Goal: Transaction & Acquisition: Subscribe to service/newsletter

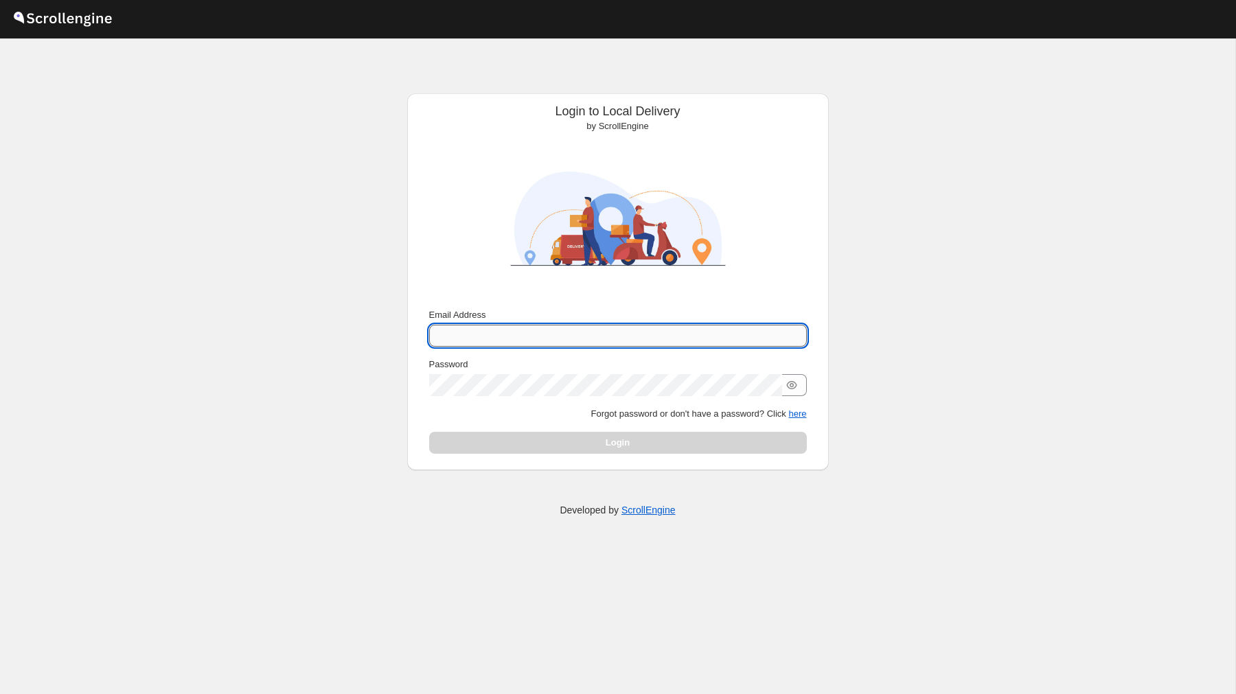
click at [472, 336] on input "Email Address" at bounding box center [618, 336] width 378 height 22
type input "[PERSON_NAME][EMAIL_ADDRESS][DOMAIN_NAME]"
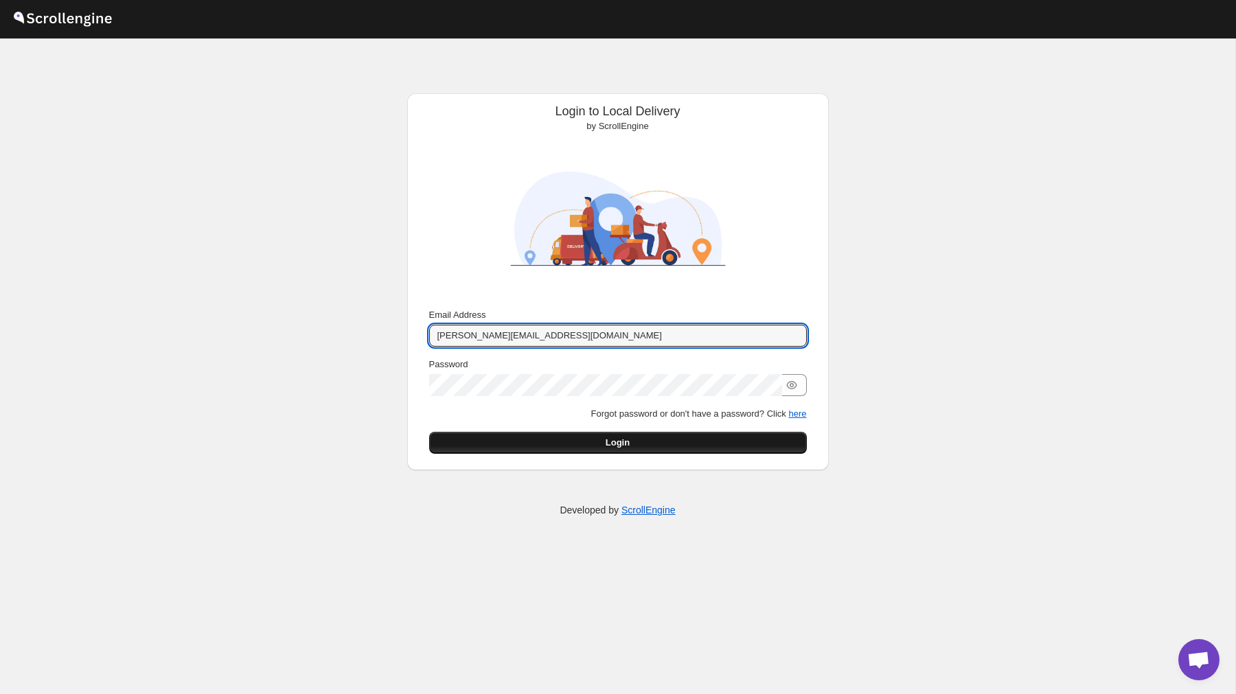
click at [658, 441] on button "Login" at bounding box center [618, 443] width 378 height 22
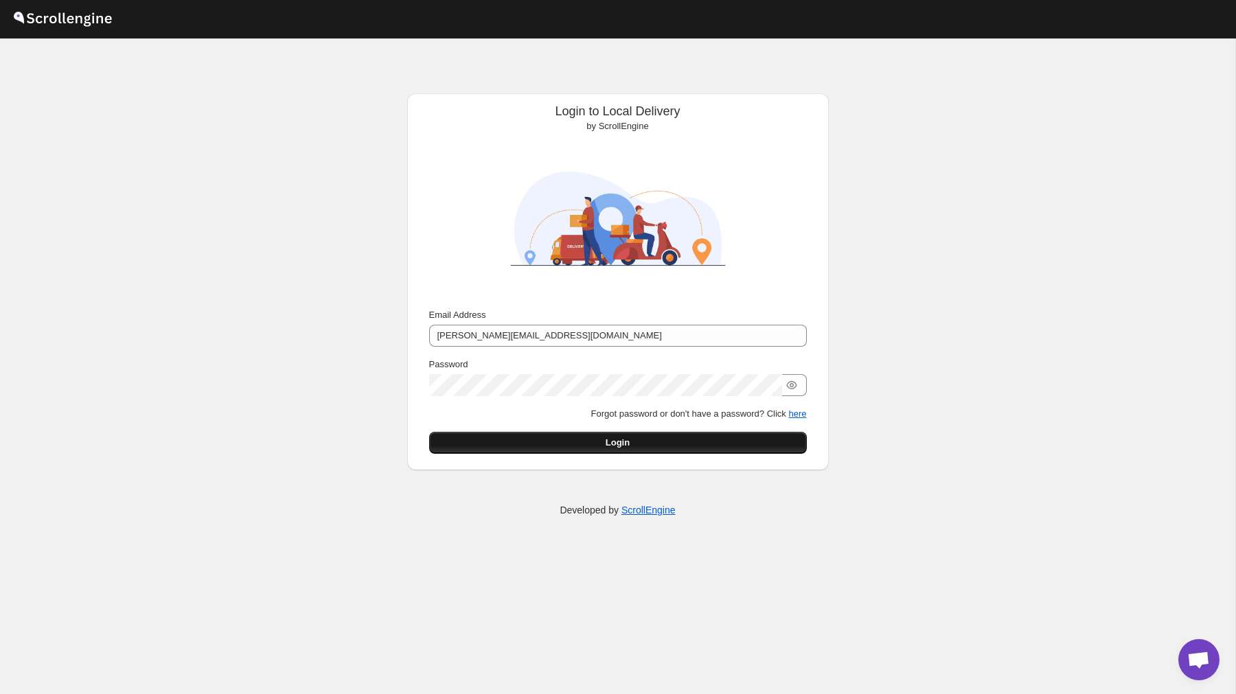
click at [624, 450] on button "Login" at bounding box center [618, 443] width 378 height 22
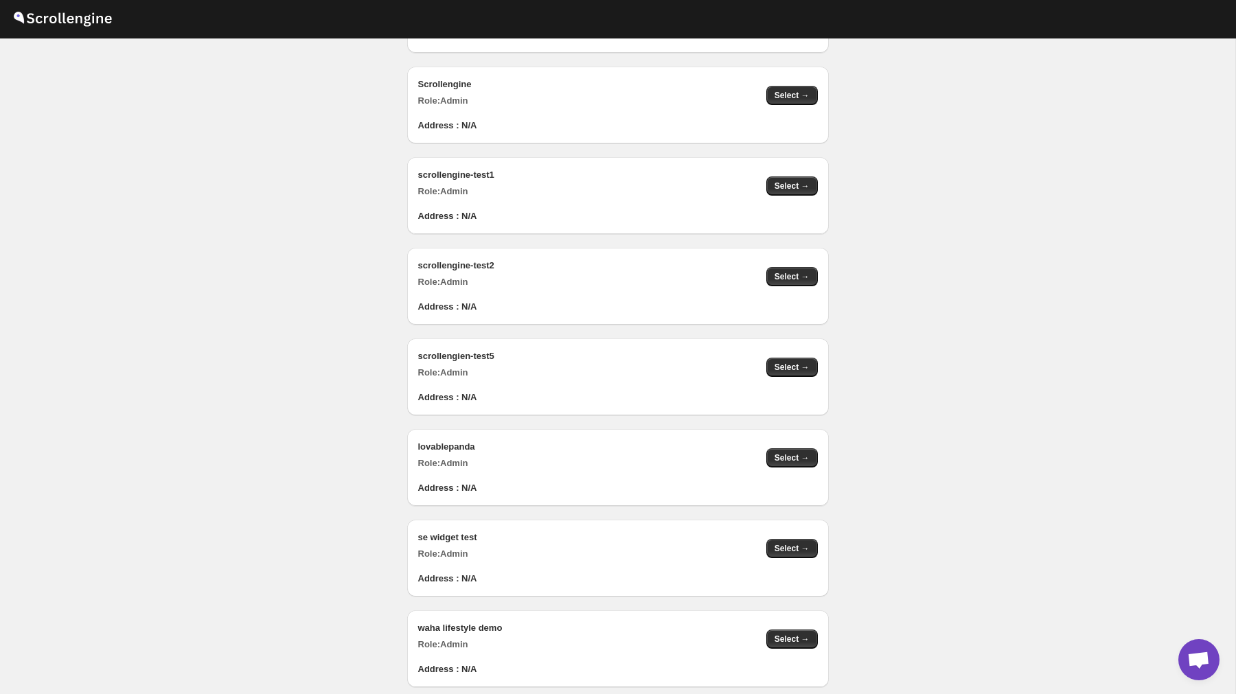
scroll to position [1361, 0]
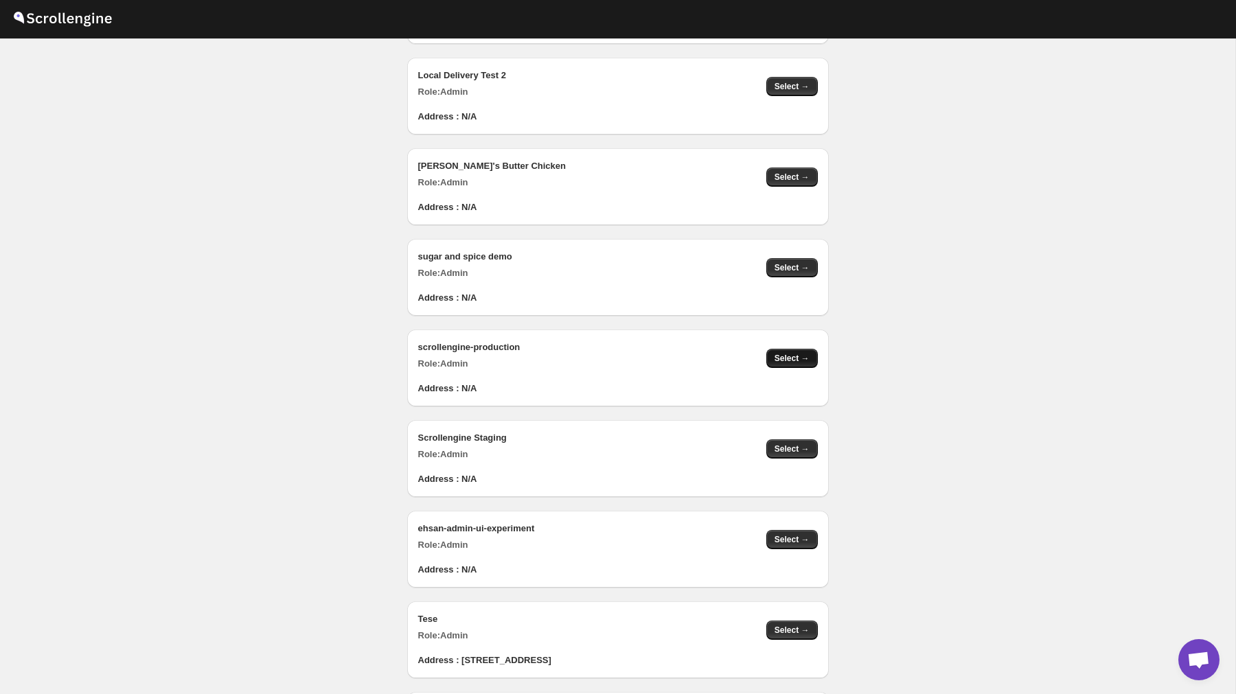
click at [786, 357] on span "Select →" at bounding box center [791, 358] width 35 height 11
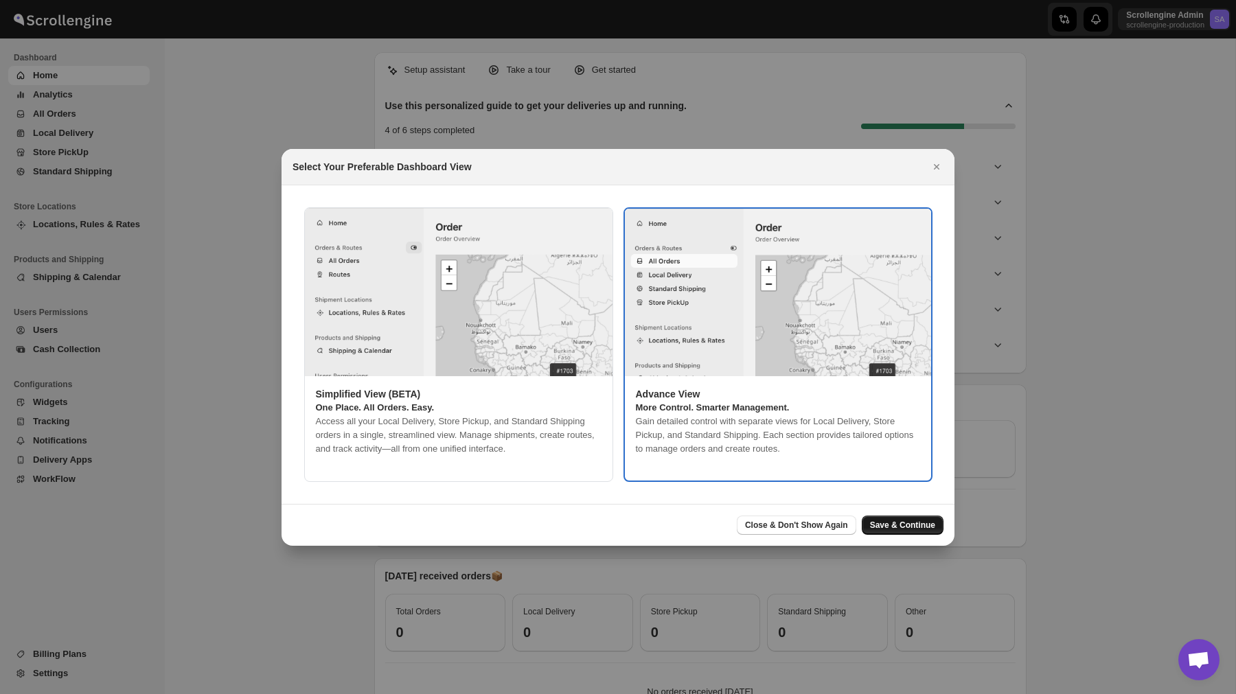
click at [901, 525] on span "Save & Continue" at bounding box center [902, 525] width 65 height 11
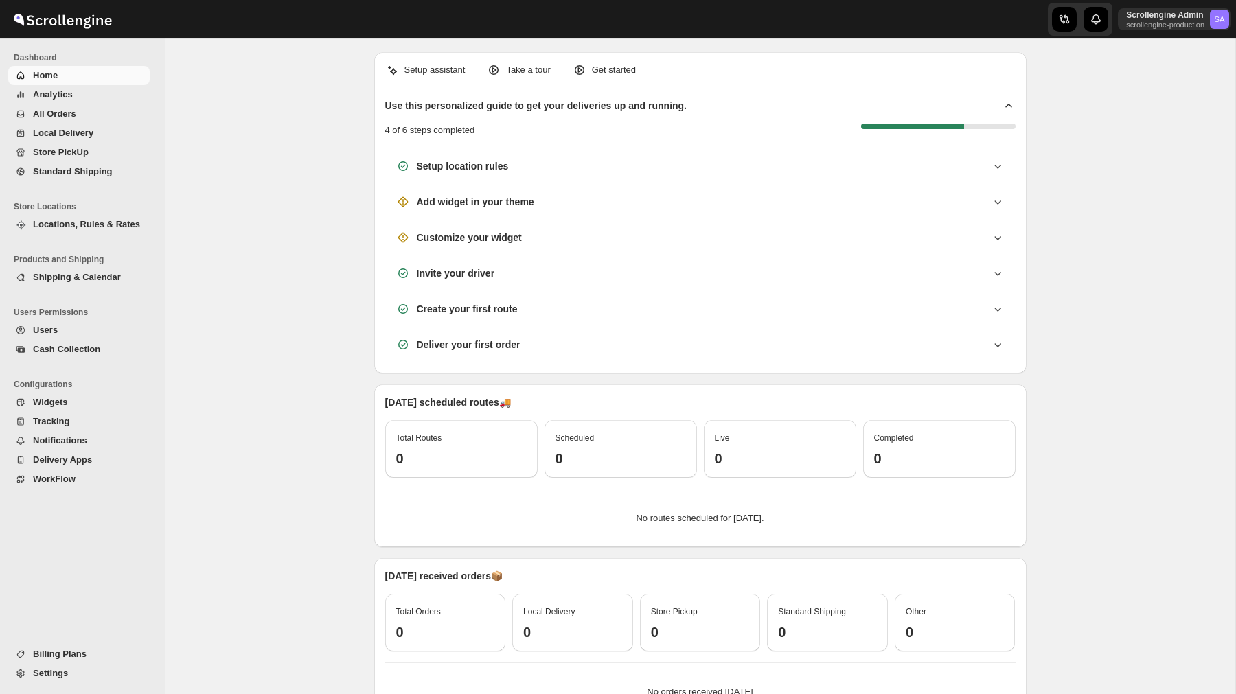
click at [85, 654] on span "Billing Plans" at bounding box center [90, 654] width 114 height 14
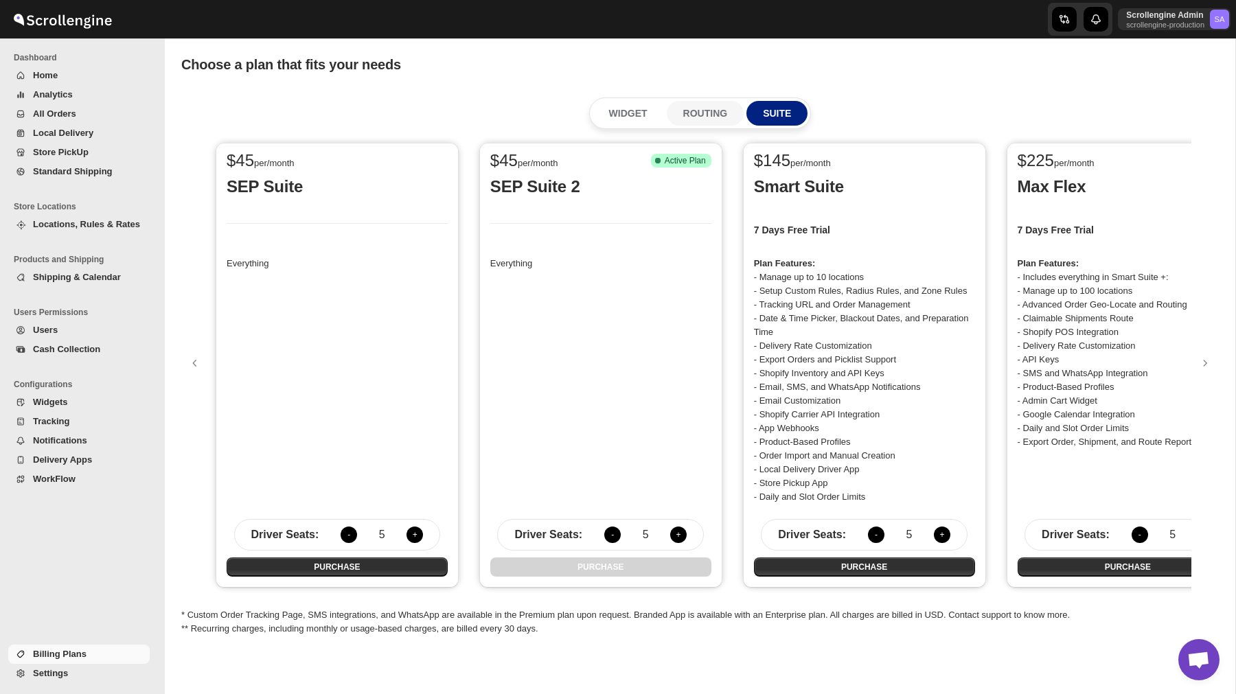
click at [701, 112] on p "ROUTING" at bounding box center [705, 113] width 45 height 14
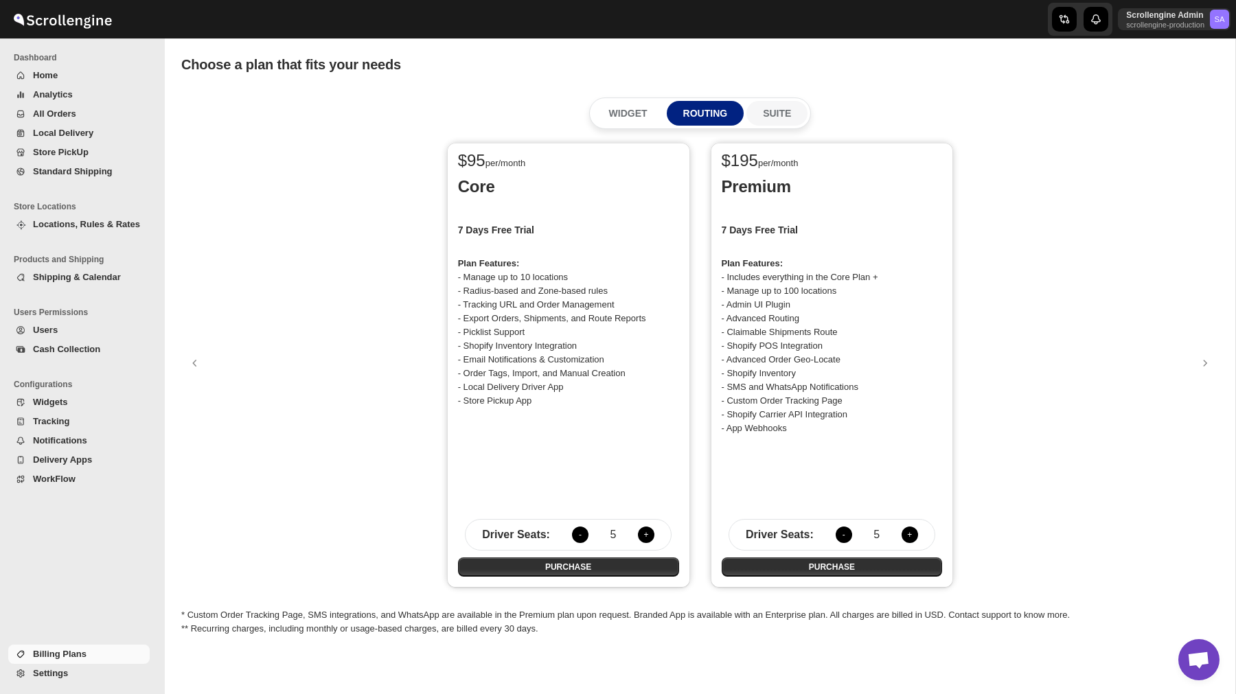
click at [784, 115] on p "SUITE" at bounding box center [777, 113] width 28 height 14
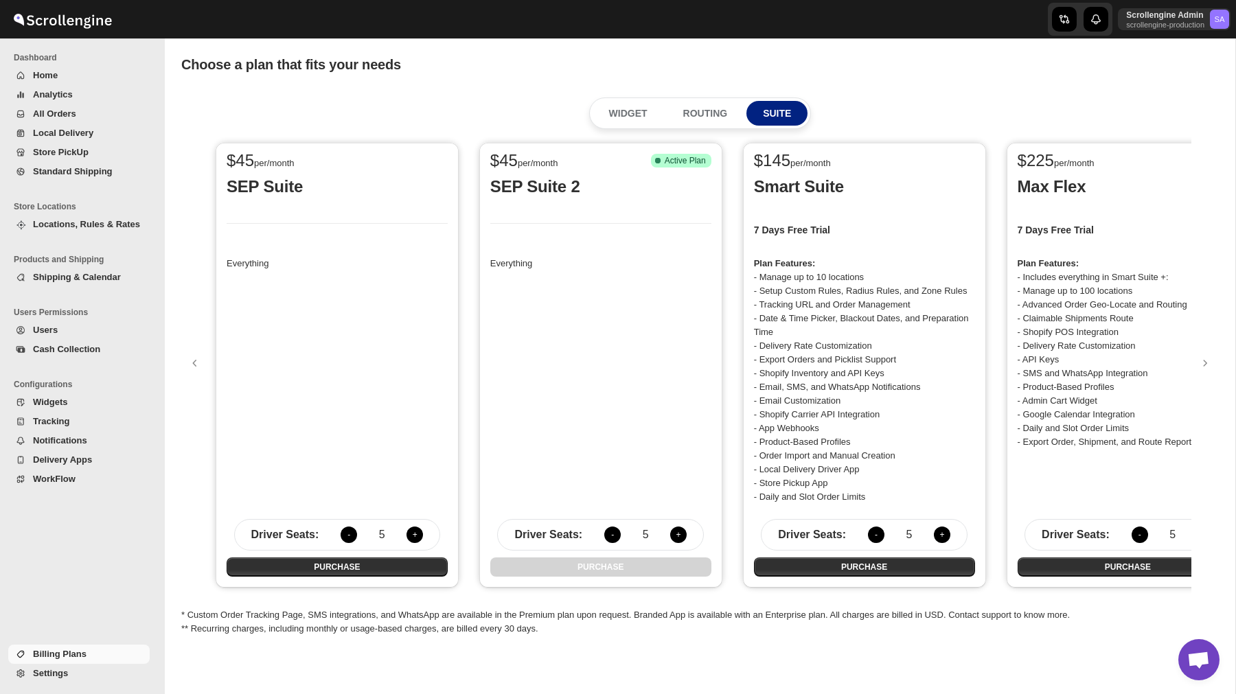
click at [941, 533] on button "+" at bounding box center [942, 535] width 16 height 16
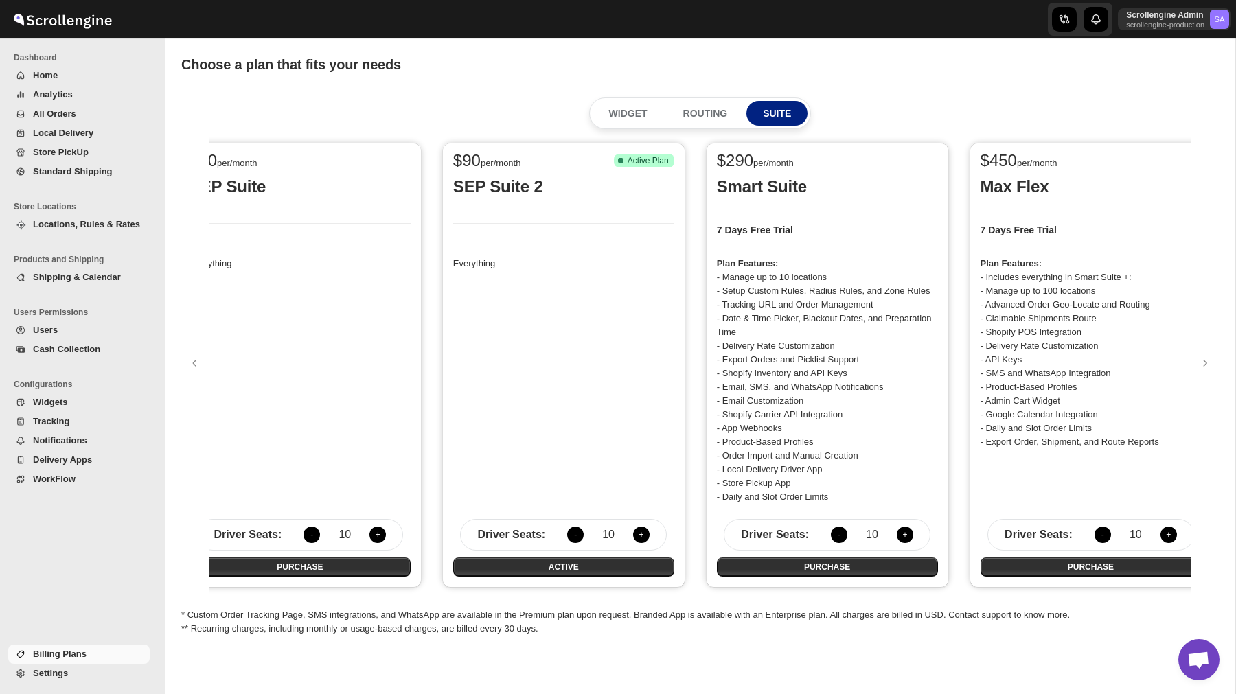
scroll to position [0, 65]
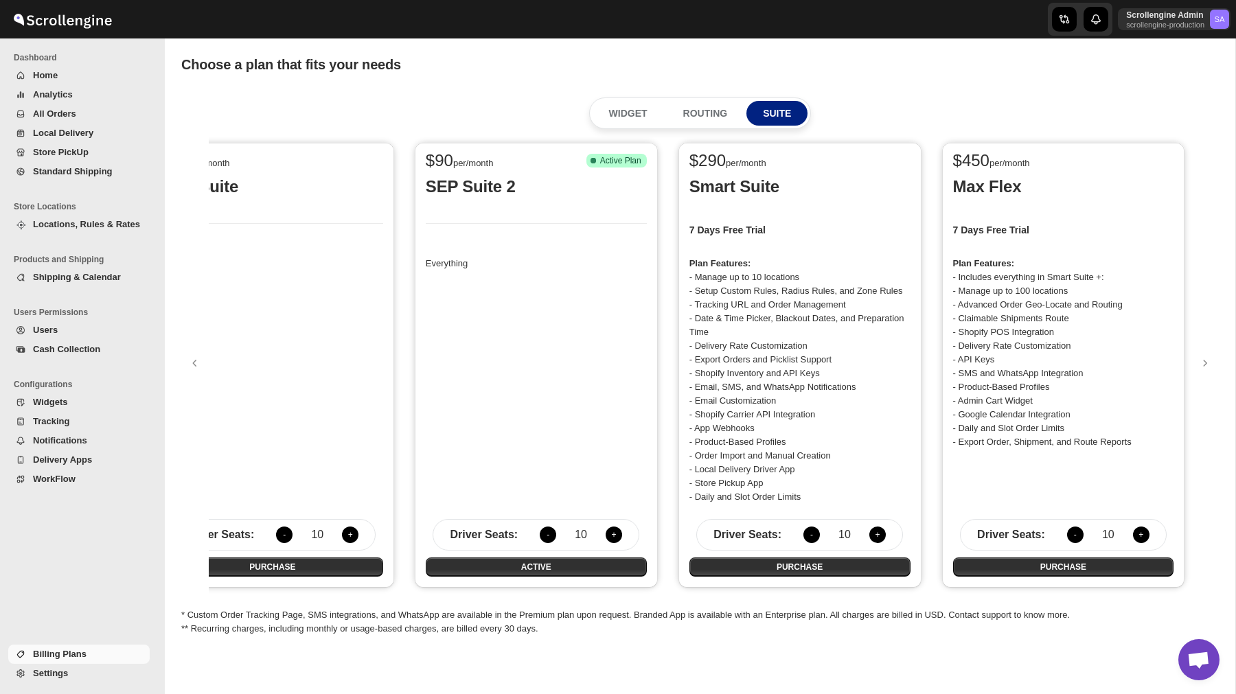
click at [808, 532] on button "-" at bounding box center [811, 535] width 16 height 16
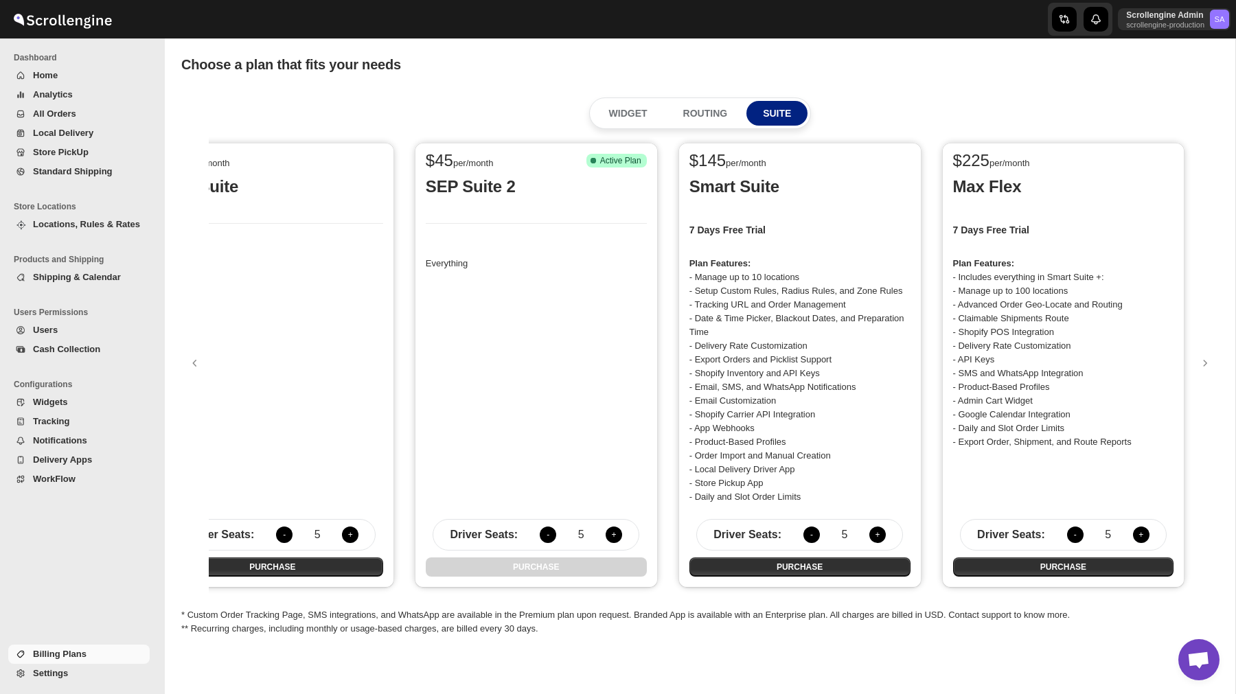
click at [808, 532] on button "-" at bounding box center [811, 535] width 16 height 16
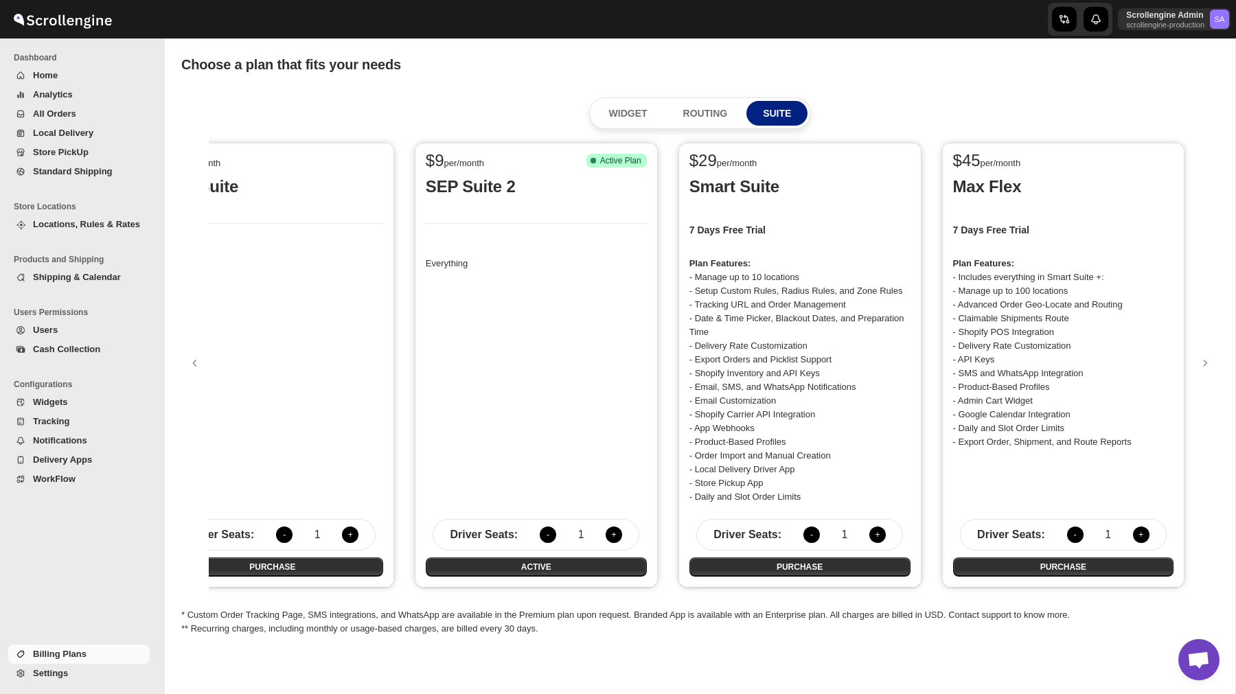
click at [878, 538] on button "+" at bounding box center [877, 535] width 16 height 16
click at [812, 533] on button "-" at bounding box center [811, 535] width 16 height 16
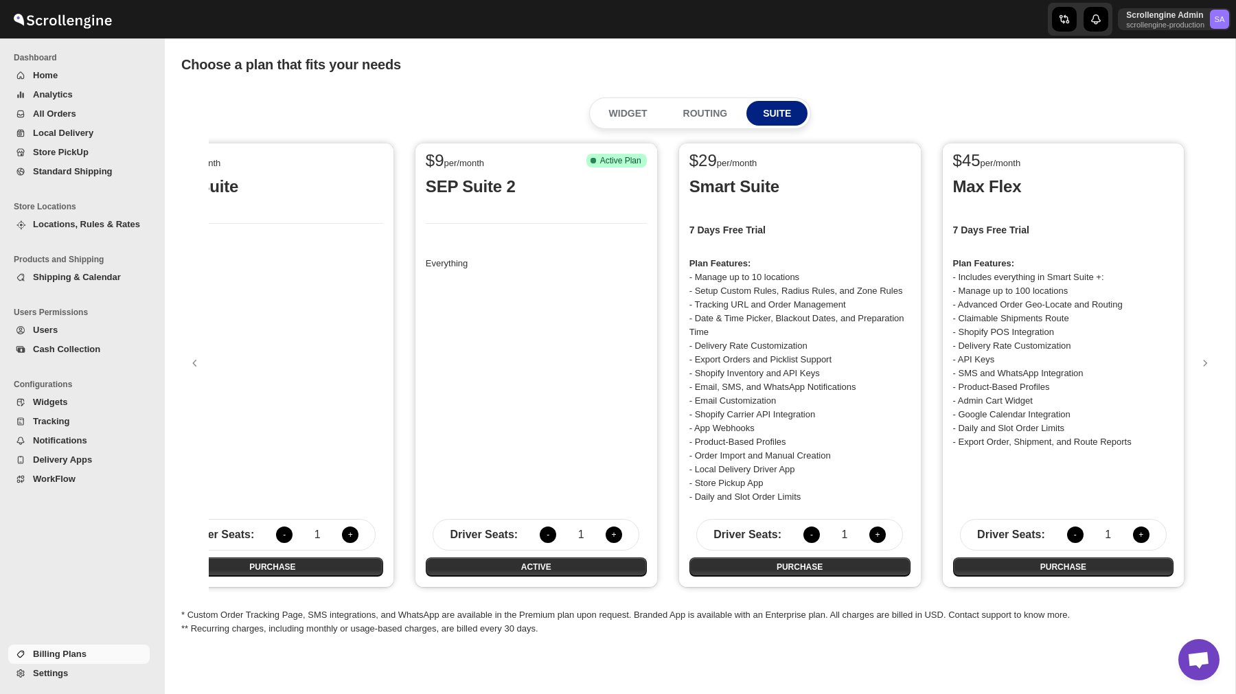
click at [812, 533] on button "-" at bounding box center [811, 535] width 16 height 16
drag, startPoint x: 691, startPoint y: 162, endPoint x: 779, endPoint y: 165, distance: 87.9
click at [779, 165] on div "$ 29 per/month" at bounding box center [794, 162] width 210 height 16
click at [779, 159] on div "$ 29 per/month" at bounding box center [794, 162] width 210 height 16
click at [712, 122] on button "ROUTING" at bounding box center [706, 113] width 78 height 25
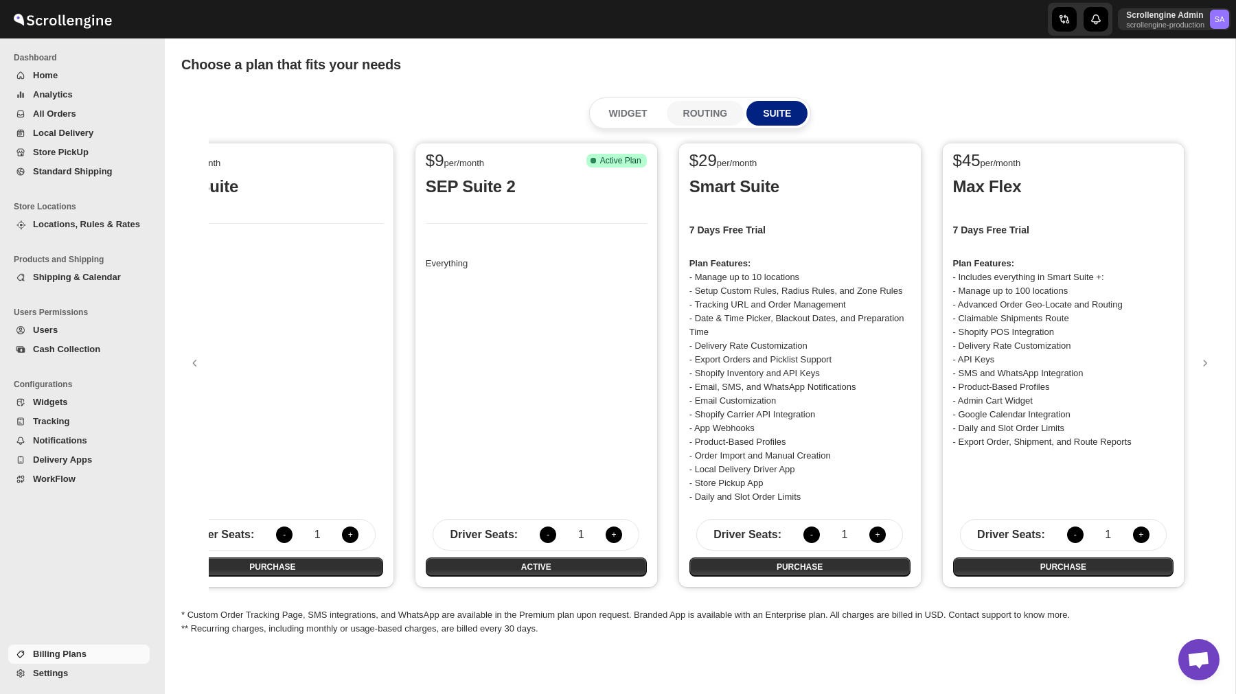
scroll to position [0, 0]
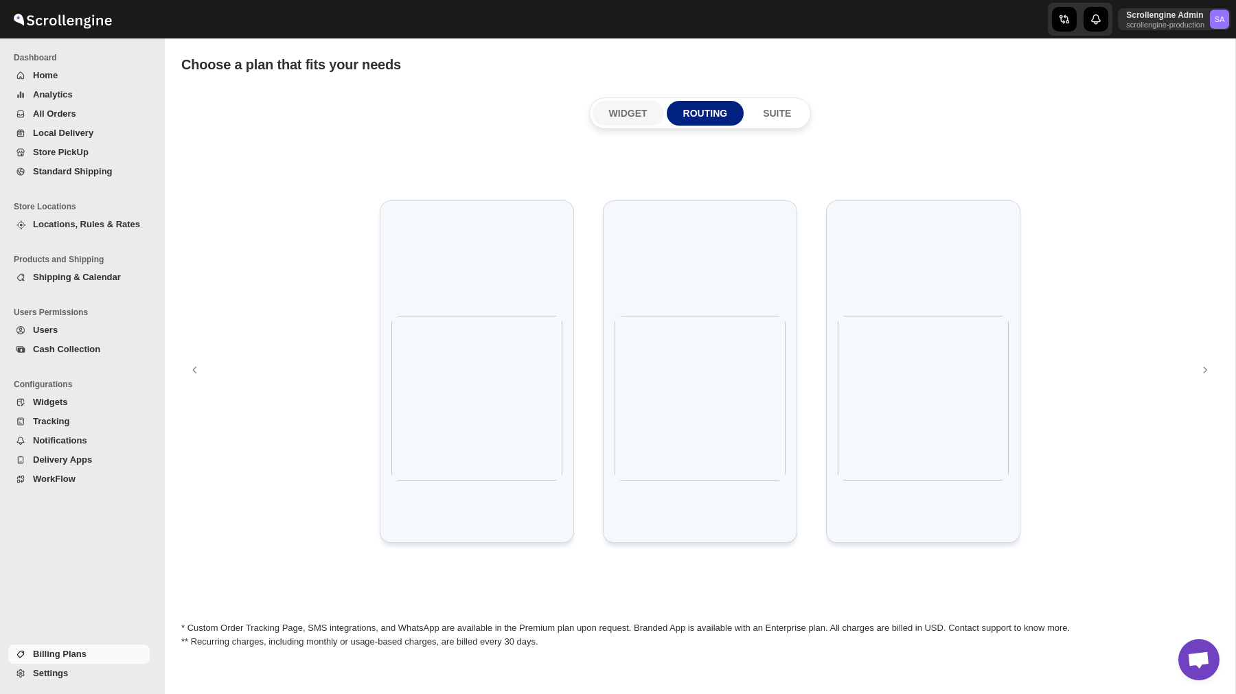
click at [641, 111] on p "WIDGET" at bounding box center [628, 113] width 38 height 14
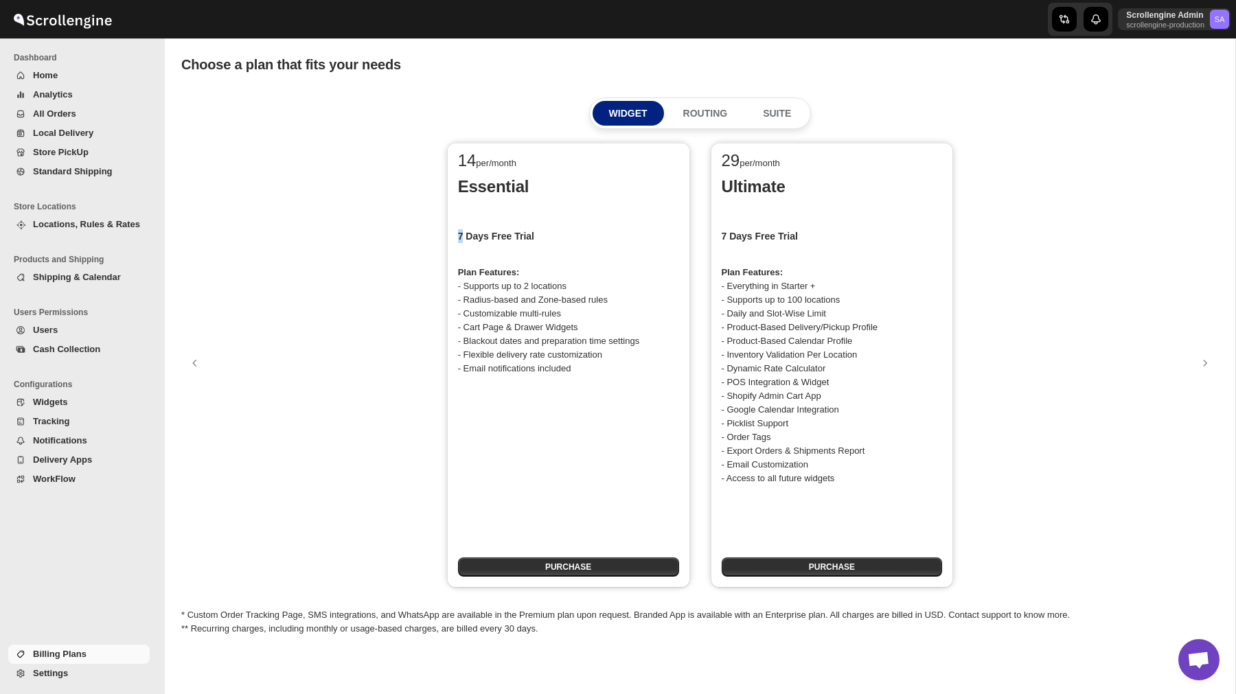
click at [456, 238] on div "14 per/month Essential 7 Days Free Trial Plan Features: - Supports up to 2 loca…" at bounding box center [568, 365] width 243 height 445
drag, startPoint x: 457, startPoint y: 161, endPoint x: 550, endPoint y: 160, distance: 92.7
click at [550, 161] on div "14 per/month" at bounding box center [563, 162] width 210 height 16
click at [536, 161] on div "14 per/month" at bounding box center [563, 162] width 210 height 16
click at [708, 113] on p "ROUTING" at bounding box center [705, 113] width 45 height 14
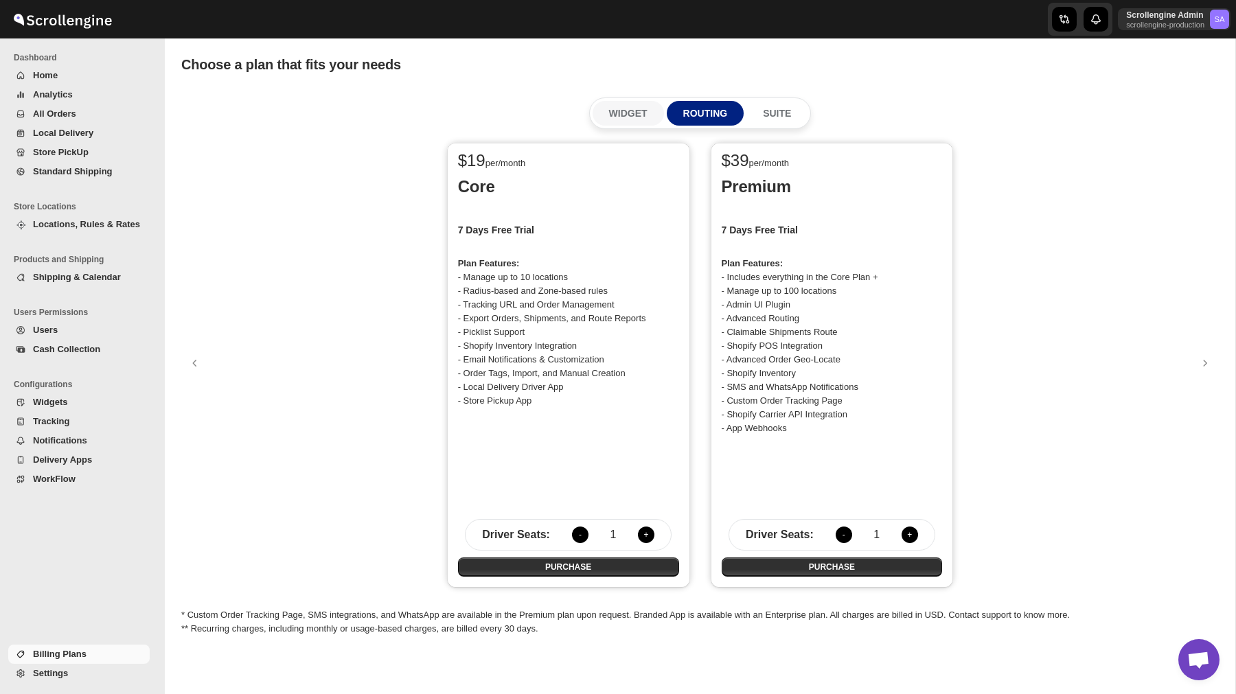
click at [629, 116] on p "WIDGET" at bounding box center [628, 113] width 38 height 14
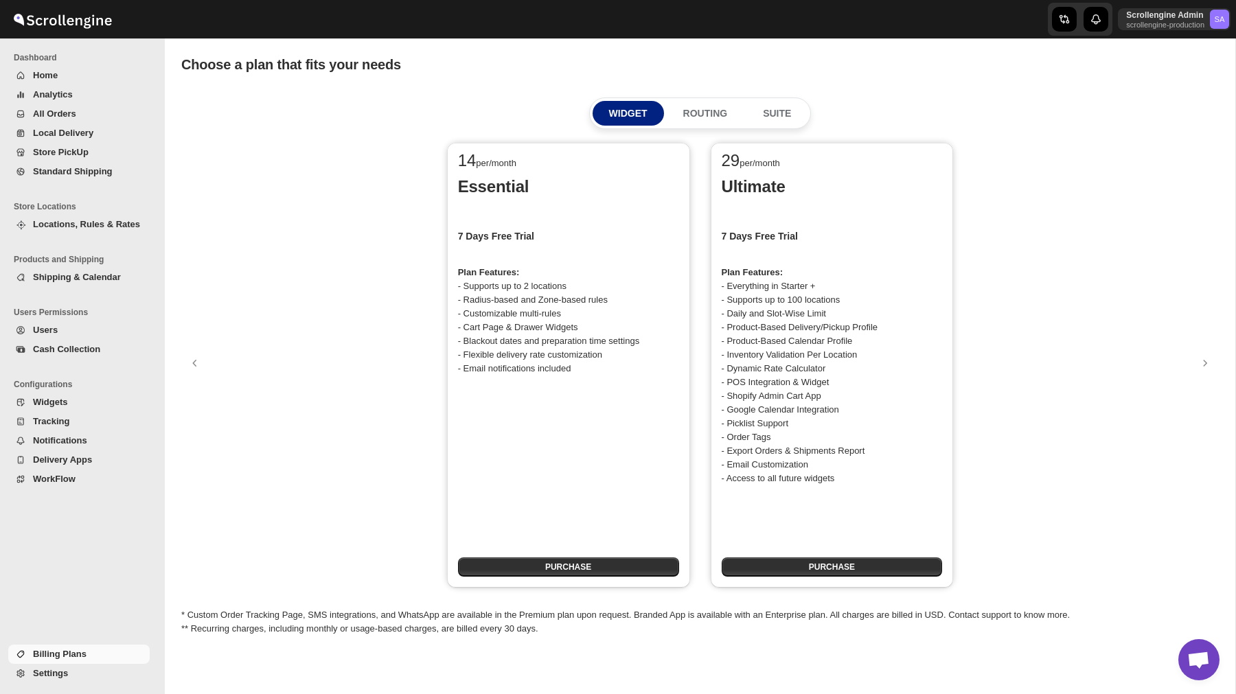
drag, startPoint x: 461, startPoint y: 161, endPoint x: 534, endPoint y: 165, distance: 72.9
click at [535, 166] on div "14 per/month" at bounding box center [563, 162] width 210 height 16
click at [461, 173] on div "14 per/month" at bounding box center [568, 159] width 221 height 33
drag, startPoint x: 458, startPoint y: 163, endPoint x: 536, endPoint y: 163, distance: 78.3
click at [536, 163] on div "14 per/month" at bounding box center [563, 162] width 210 height 16
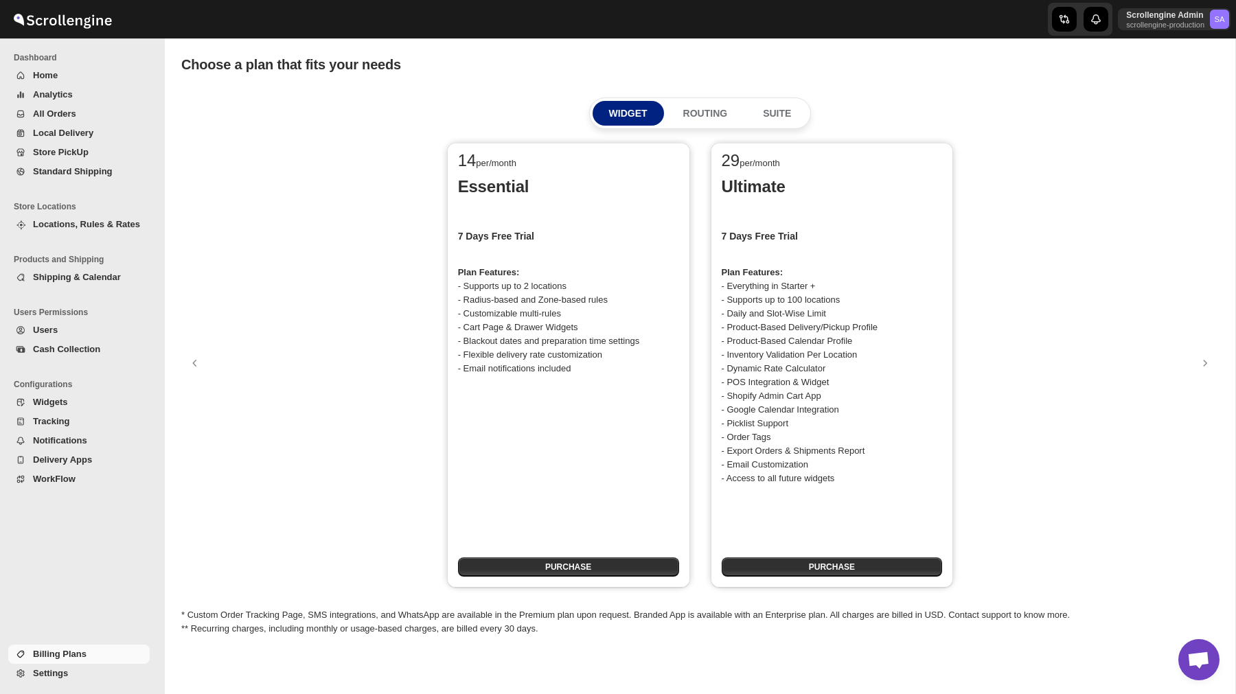
click at [527, 154] on div "14 per/month" at bounding box center [563, 162] width 210 height 16
